Goal: Register for event/course

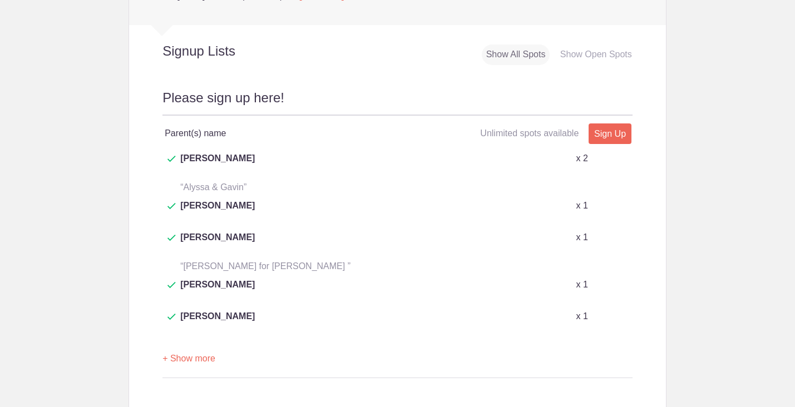
scroll to position [442, 0]
click at [192, 341] on button "+ Show more" at bounding box center [188, 358] width 53 height 35
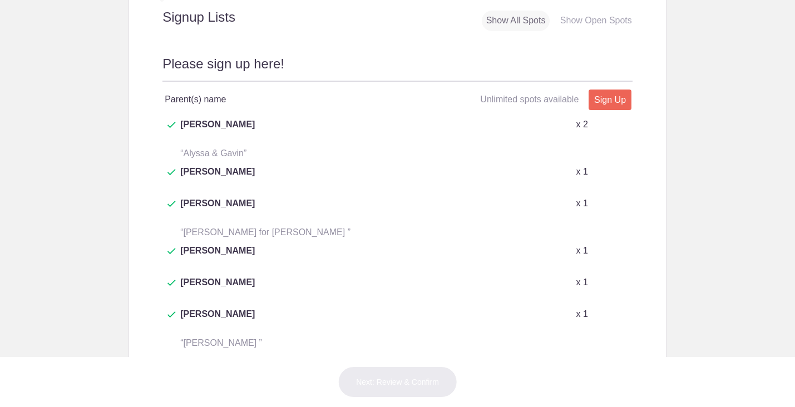
scroll to position [471, 0]
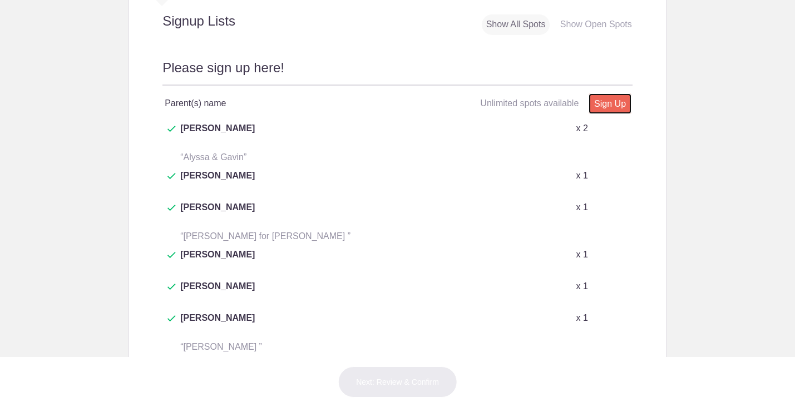
click at [609, 110] on link "Sign Up" at bounding box center [609, 103] width 43 height 21
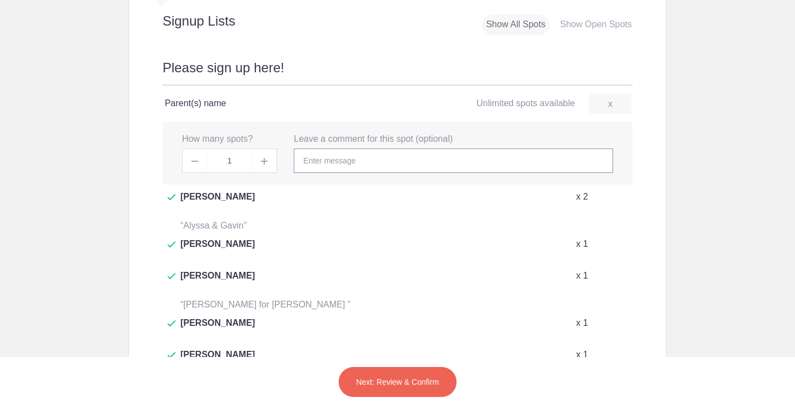
click at [444, 167] on input "text" at bounding box center [453, 160] width 319 height 24
click at [259, 166] on span at bounding box center [264, 160] width 25 height 24
type input "2"
click at [361, 165] on input "text" at bounding box center [453, 160] width 319 height 24
type input "[PERSON_NAME]"
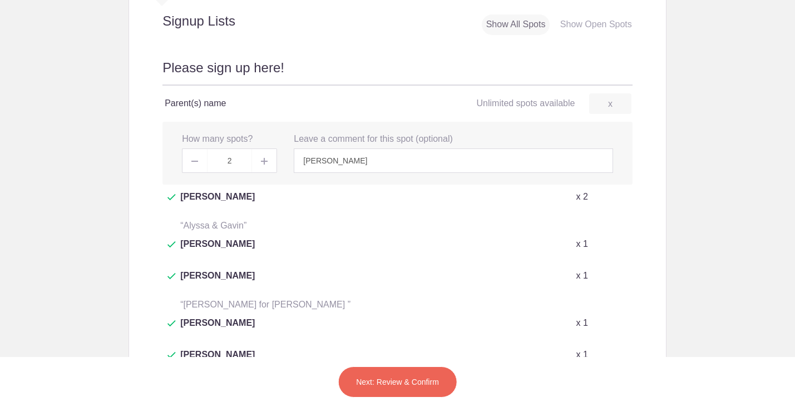
click at [408, 371] on button "Next: Review & Confirm" at bounding box center [397, 381] width 120 height 31
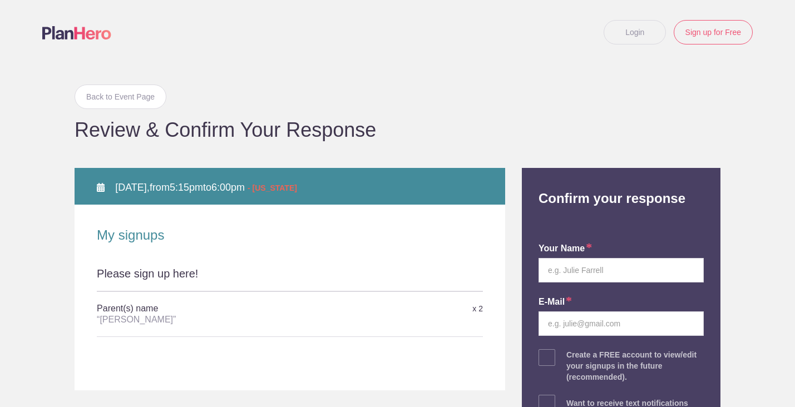
scroll to position [63, 0]
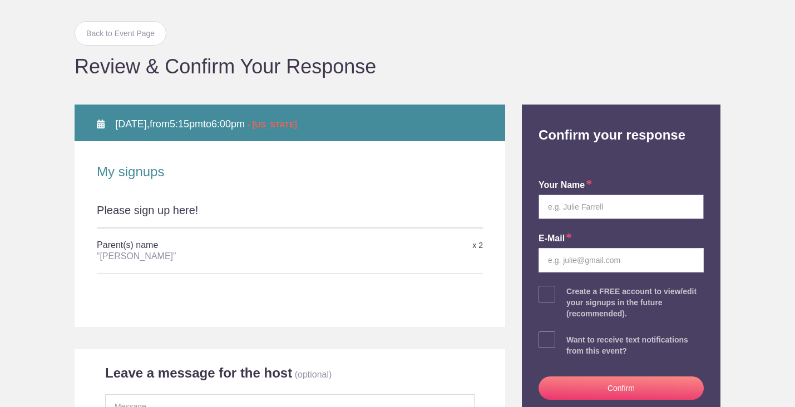
click at [573, 206] on input "text" at bounding box center [620, 207] width 165 height 24
type input "[PERSON_NAME]"
type input "[EMAIL_ADDRESS][DOMAIN_NAME]"
click at [561, 384] on button "Confirm" at bounding box center [620, 387] width 165 height 23
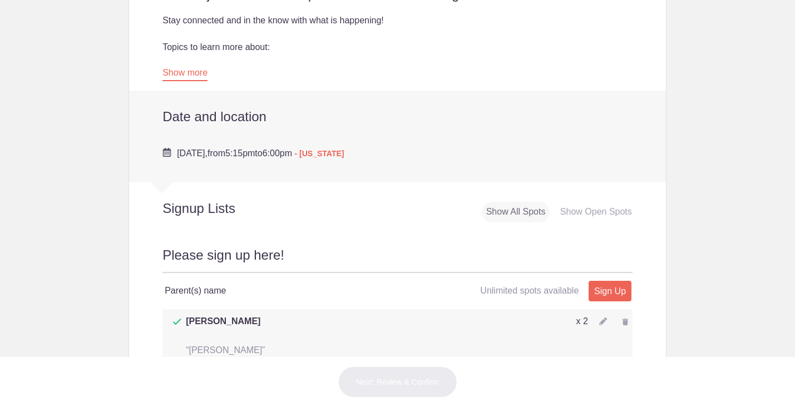
scroll to position [196, 0]
